Goal: Task Accomplishment & Management: Use online tool/utility

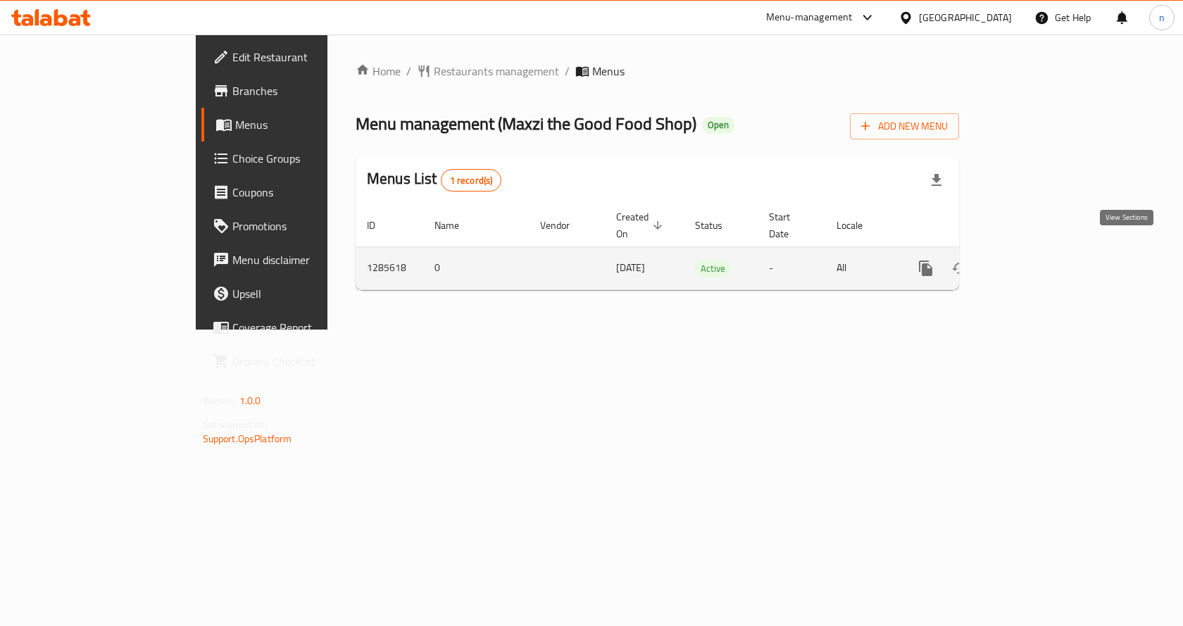
click at [1036, 260] on icon "enhanced table" at bounding box center [1027, 268] width 17 height 17
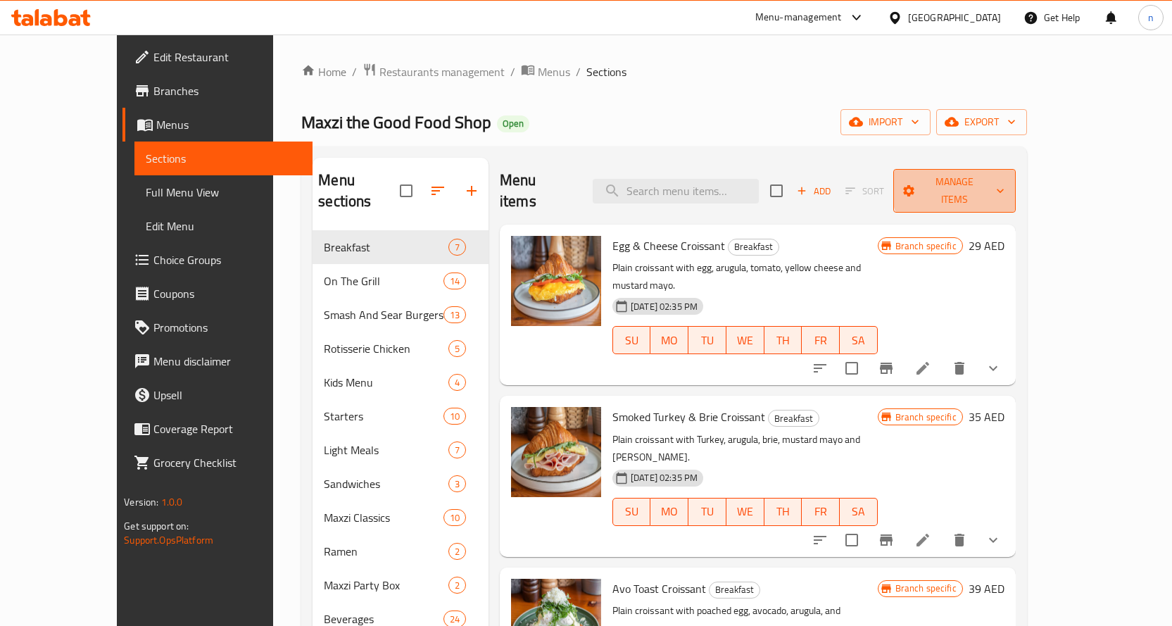
click at [1005, 184] on span "Manage items" at bounding box center [955, 190] width 100 height 35
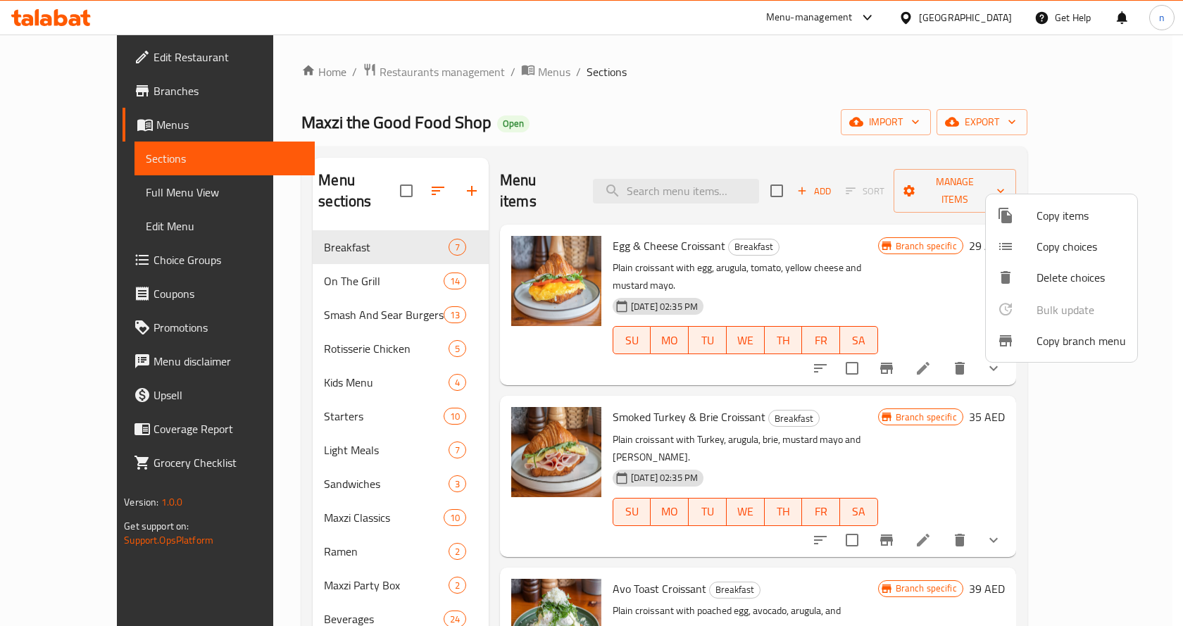
click at [765, 105] on div at bounding box center [591, 313] width 1183 height 626
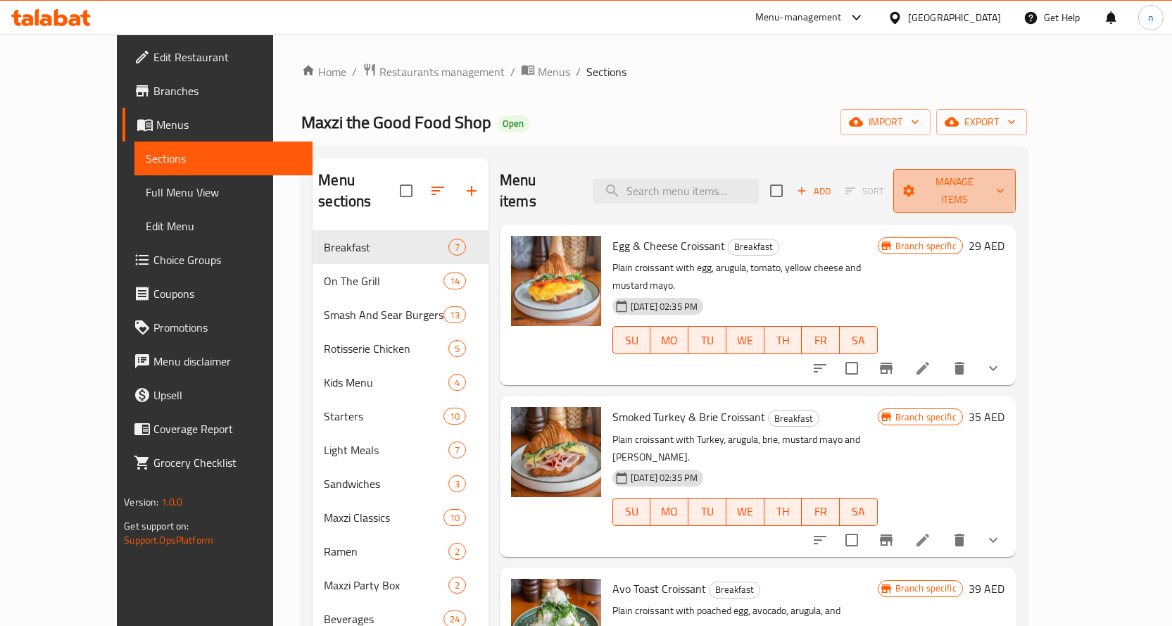
click at [1005, 180] on button "Manage items" at bounding box center [954, 191] width 123 height 44
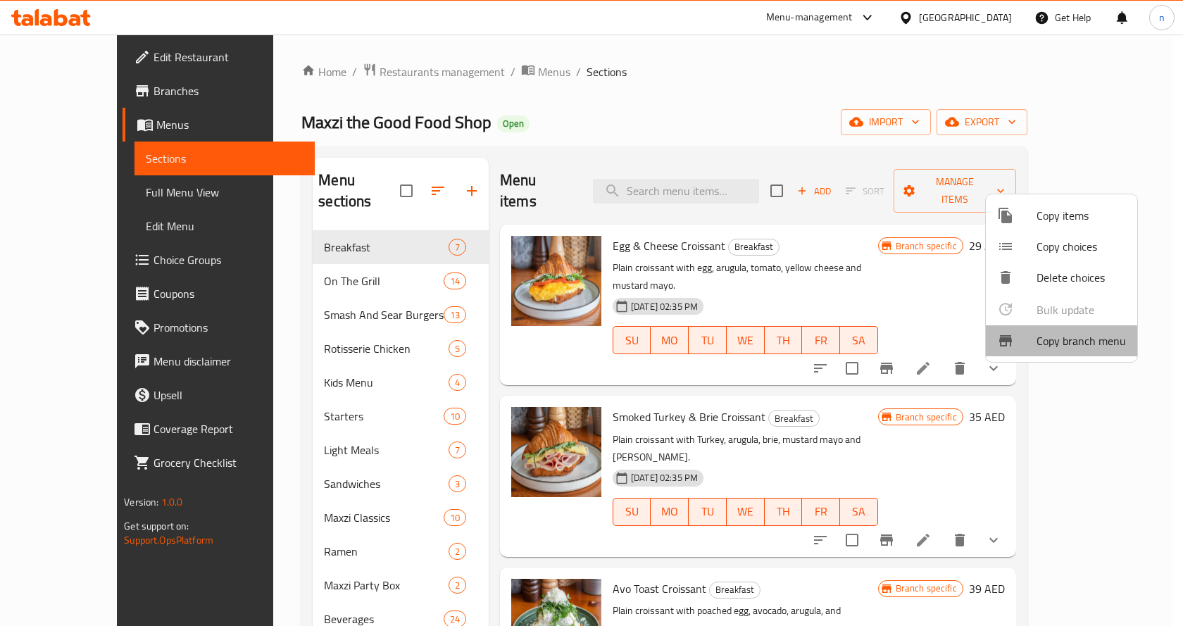
click at [1044, 344] on span "Copy branch menu" at bounding box center [1080, 340] width 89 height 17
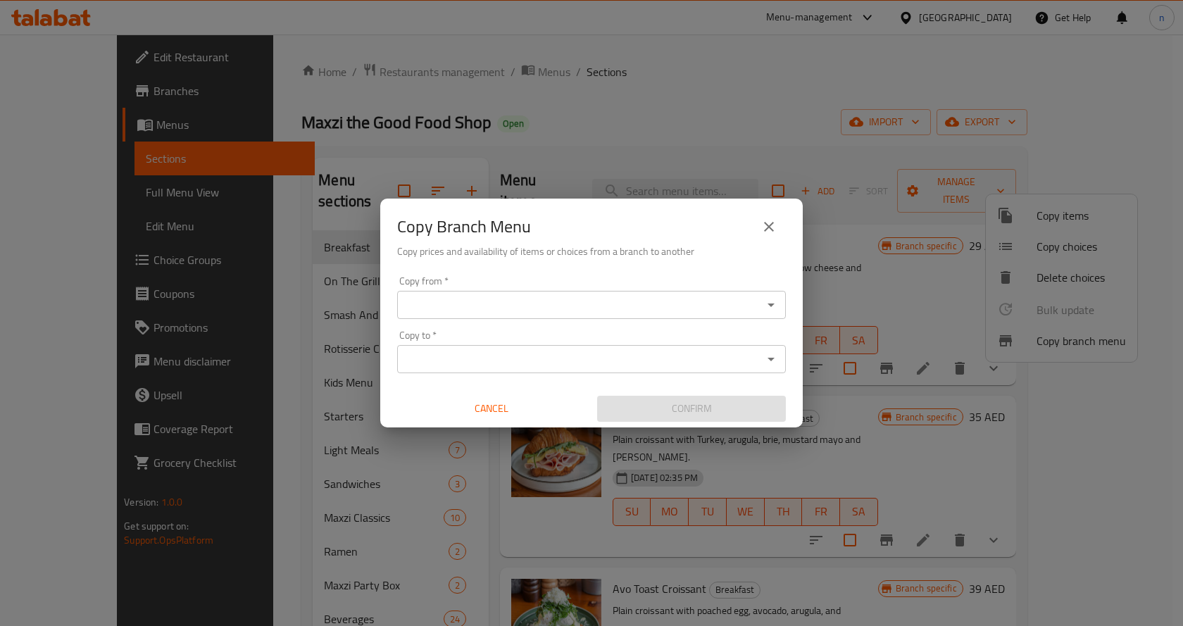
click at [536, 307] on input "Copy from   *" at bounding box center [579, 305] width 357 height 20
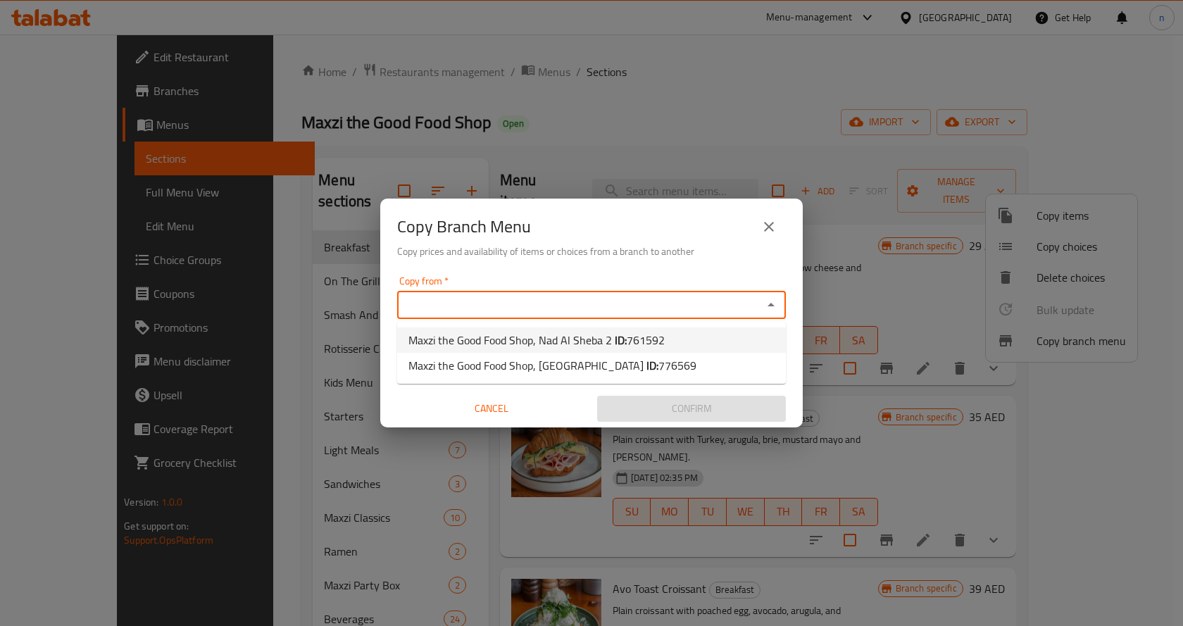
click at [540, 342] on span "Maxzi the Good Food Shop, [GEOGRAPHIC_DATA] 2 ID: 761592" at bounding box center [536, 340] width 256 height 17
type input "Maxzi the Good Food Shop, Nad Al Sheba 2"
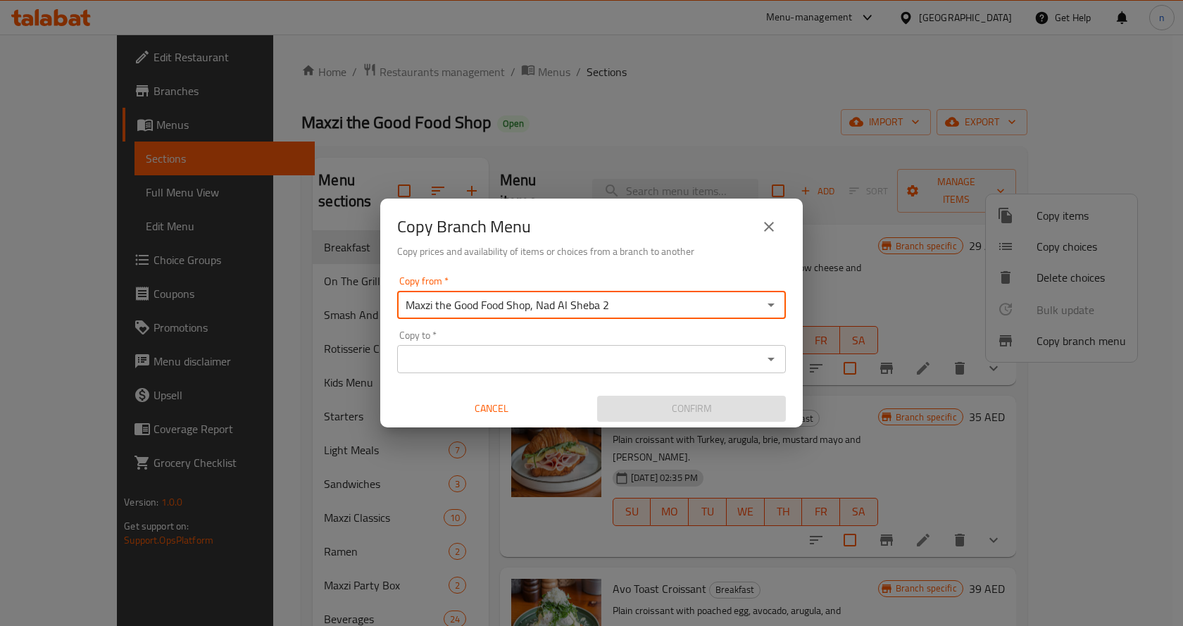
click at [539, 366] on input "Copy to   *" at bounding box center [579, 359] width 357 height 20
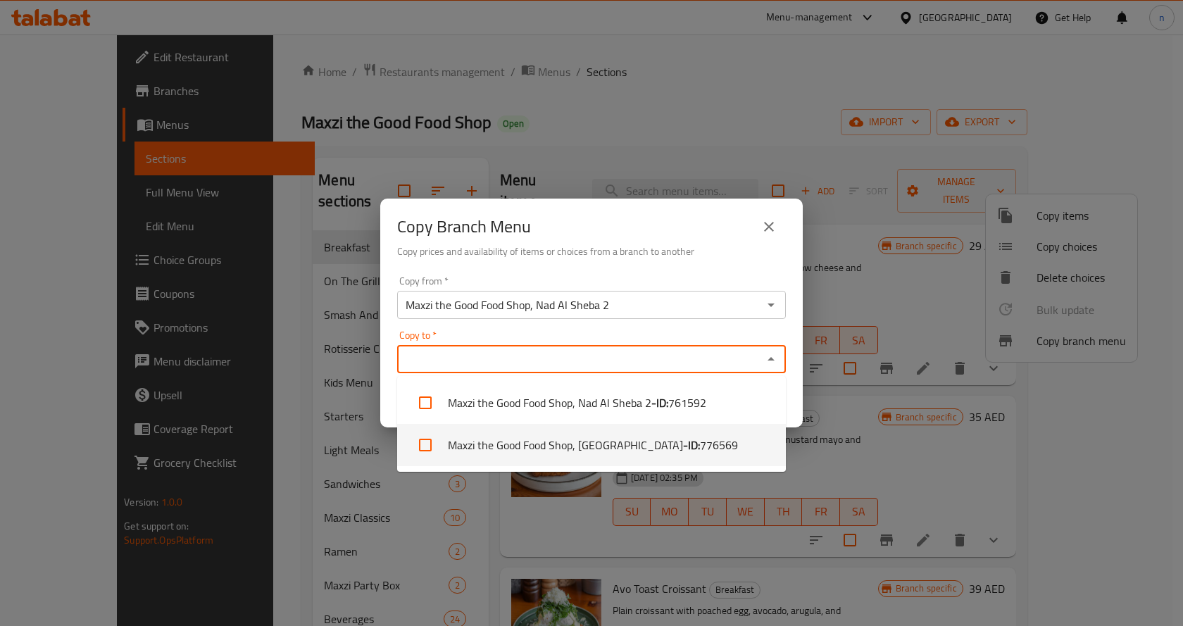
click at [584, 444] on li "Maxzi the Good Food Shop, [GEOGRAPHIC_DATA] - ID: 776569" at bounding box center [591, 445] width 389 height 42
checkbox input "true"
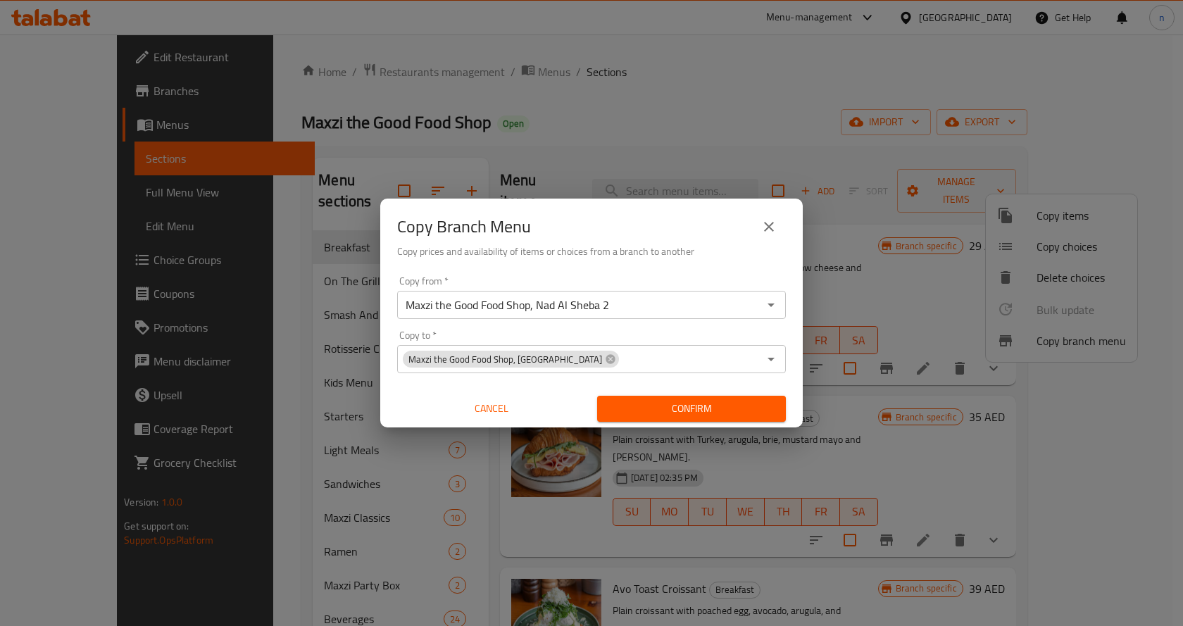
click at [535, 208] on div "Copy Branch Menu Copy prices and availability of items or choices from a branch…" at bounding box center [591, 235] width 422 height 72
click at [696, 401] on span "Confirm" at bounding box center [691, 409] width 166 height 18
